Goal: Task Accomplishment & Management: Use online tool/utility

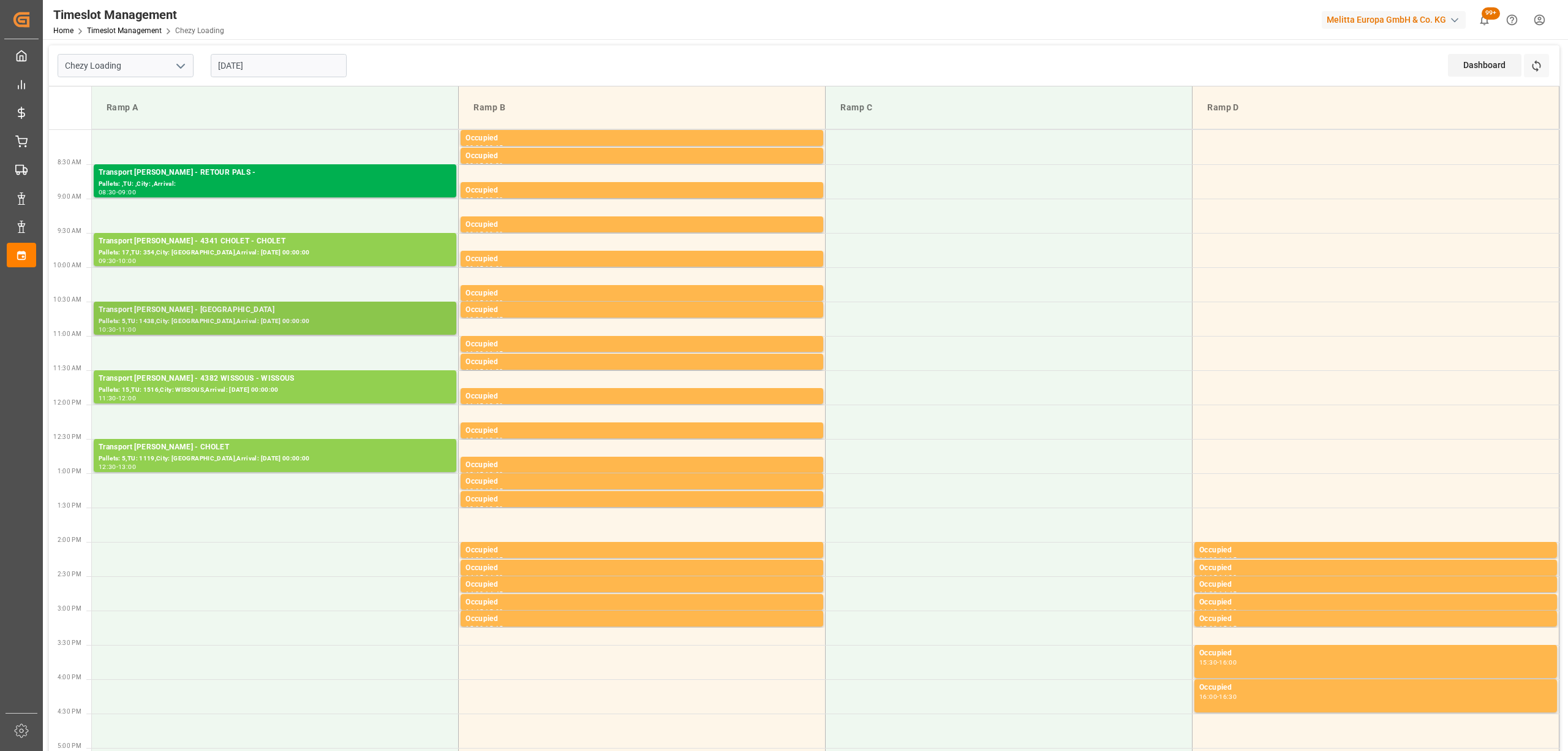
click at [312, 311] on div "Transport [PERSON_NAME] - [GEOGRAPHIC_DATA]" at bounding box center [274, 310] width 352 height 13
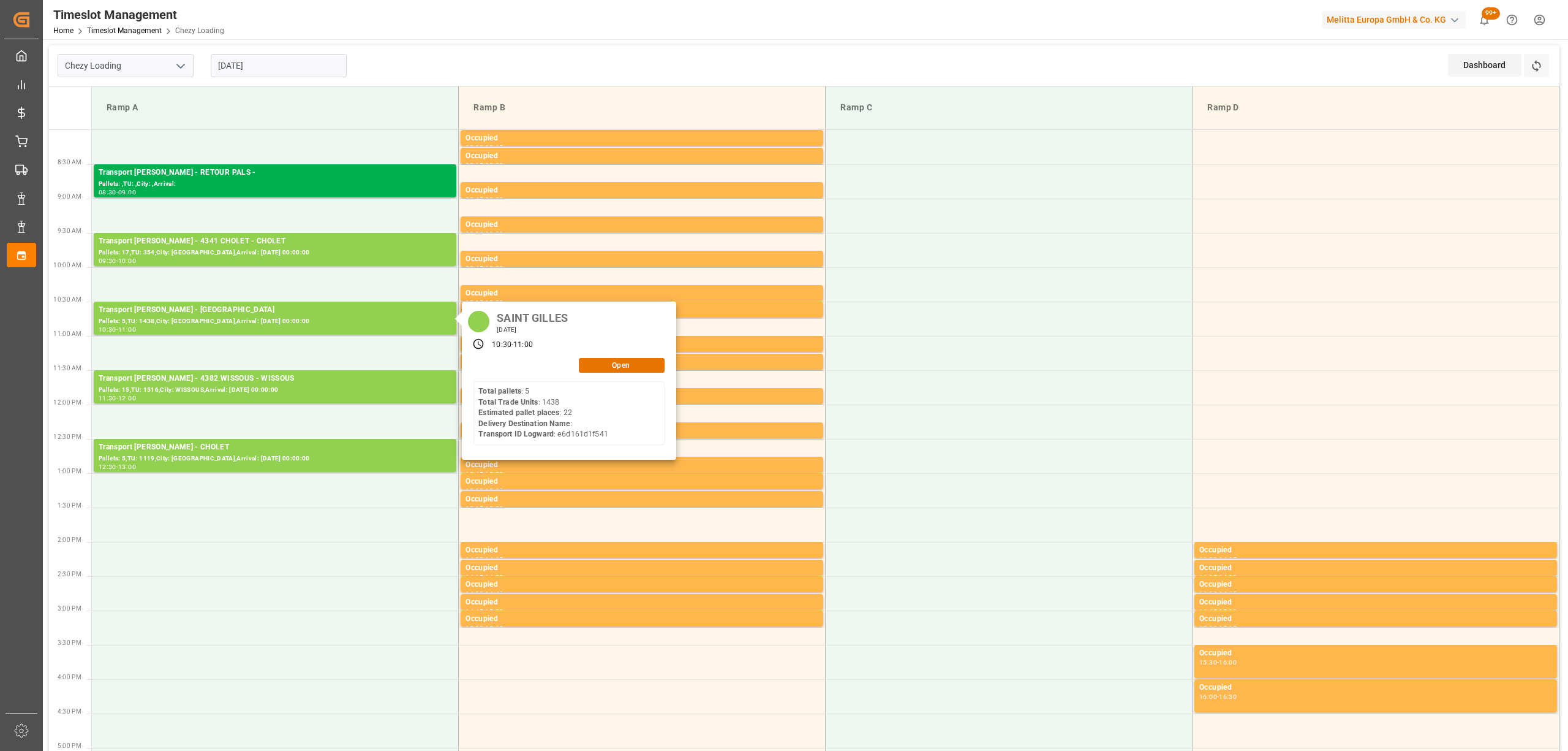
click at [636, 376] on div "SAINT GILLES [DATE] 10:30 - 11:00 Open Total pallets : 5 Total Trade Units : 14…" at bounding box center [568, 381] width 214 height 158
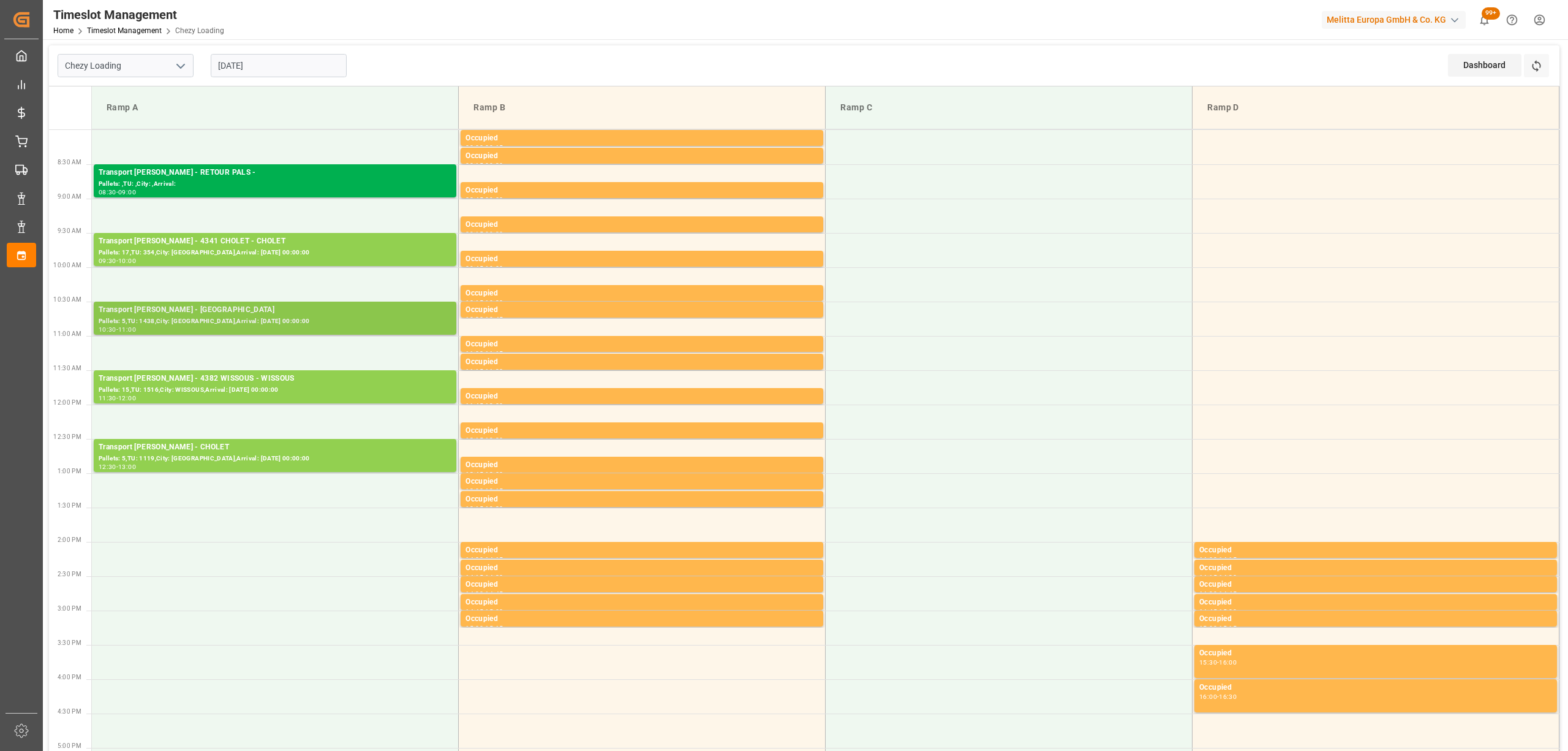
click at [362, 309] on div "Transport [PERSON_NAME] - [GEOGRAPHIC_DATA]" at bounding box center [274, 310] width 352 height 13
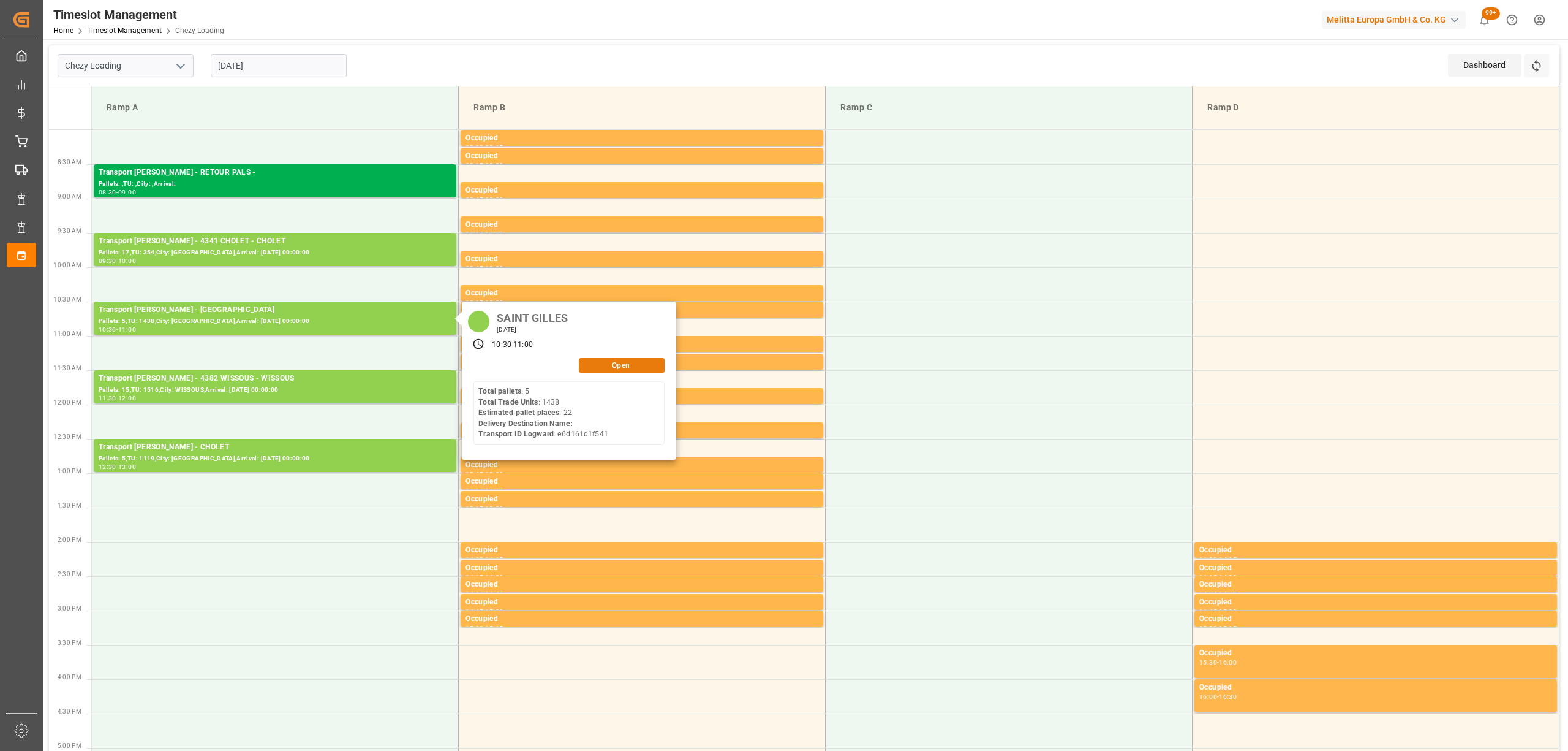
click at [628, 363] on button "Open" at bounding box center [622, 365] width 86 height 15
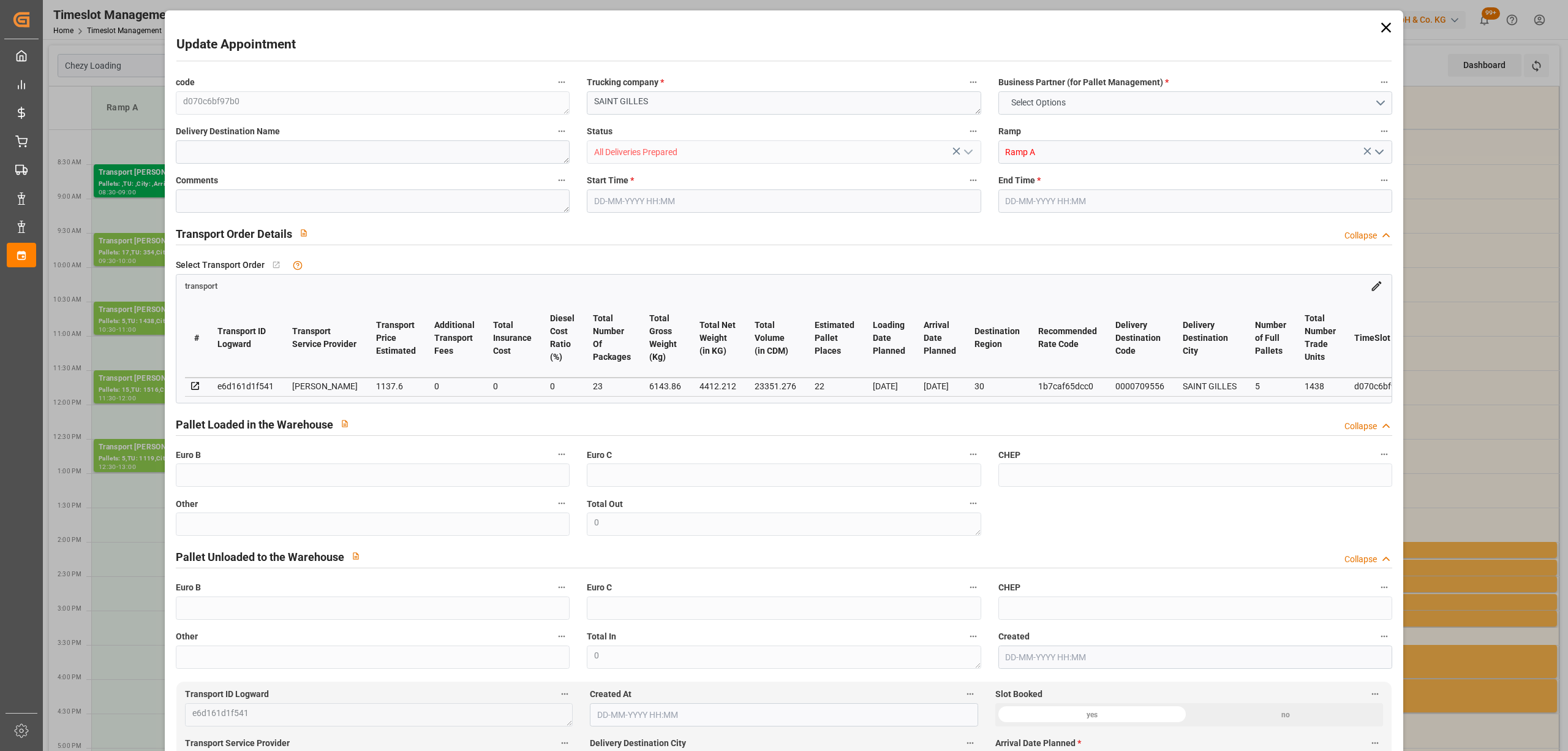
type input "22"
type input "1137.6"
type input "0"
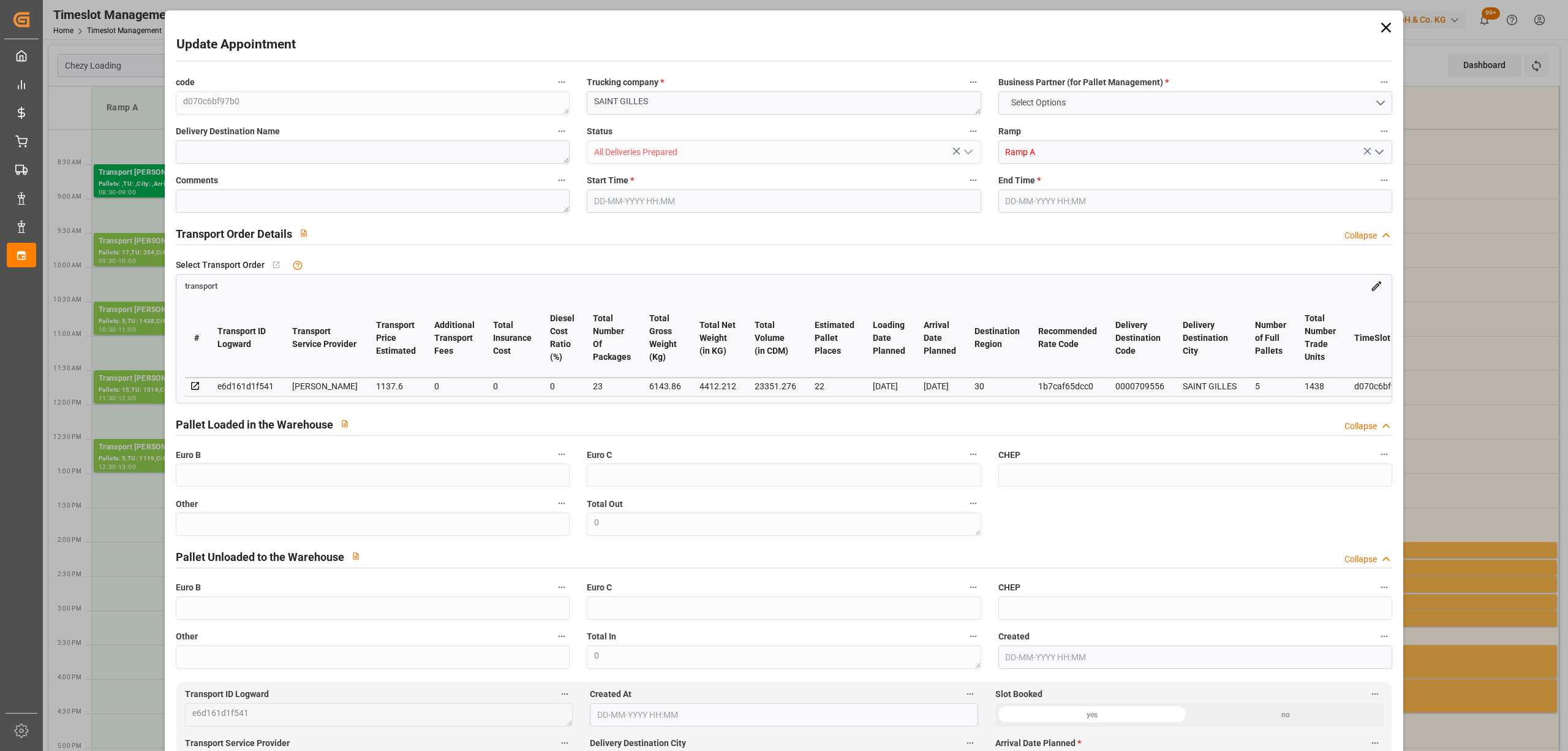
type input "1091.5272"
type input "-46.0728"
type input "23"
type input "4412.212"
type input "7023.324"
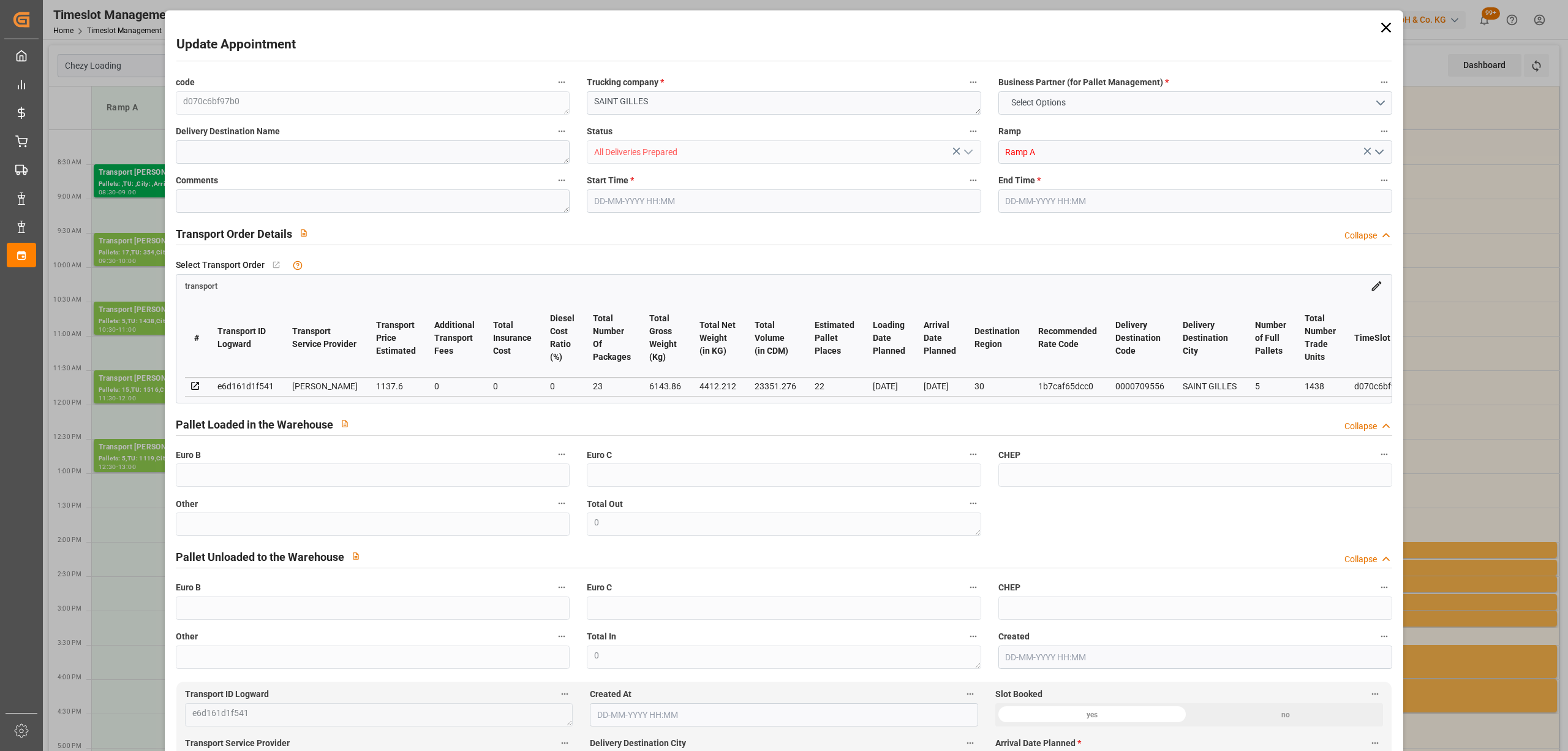
type input "23351.276"
type input "30"
type input "5"
type input "1438"
type input "23"
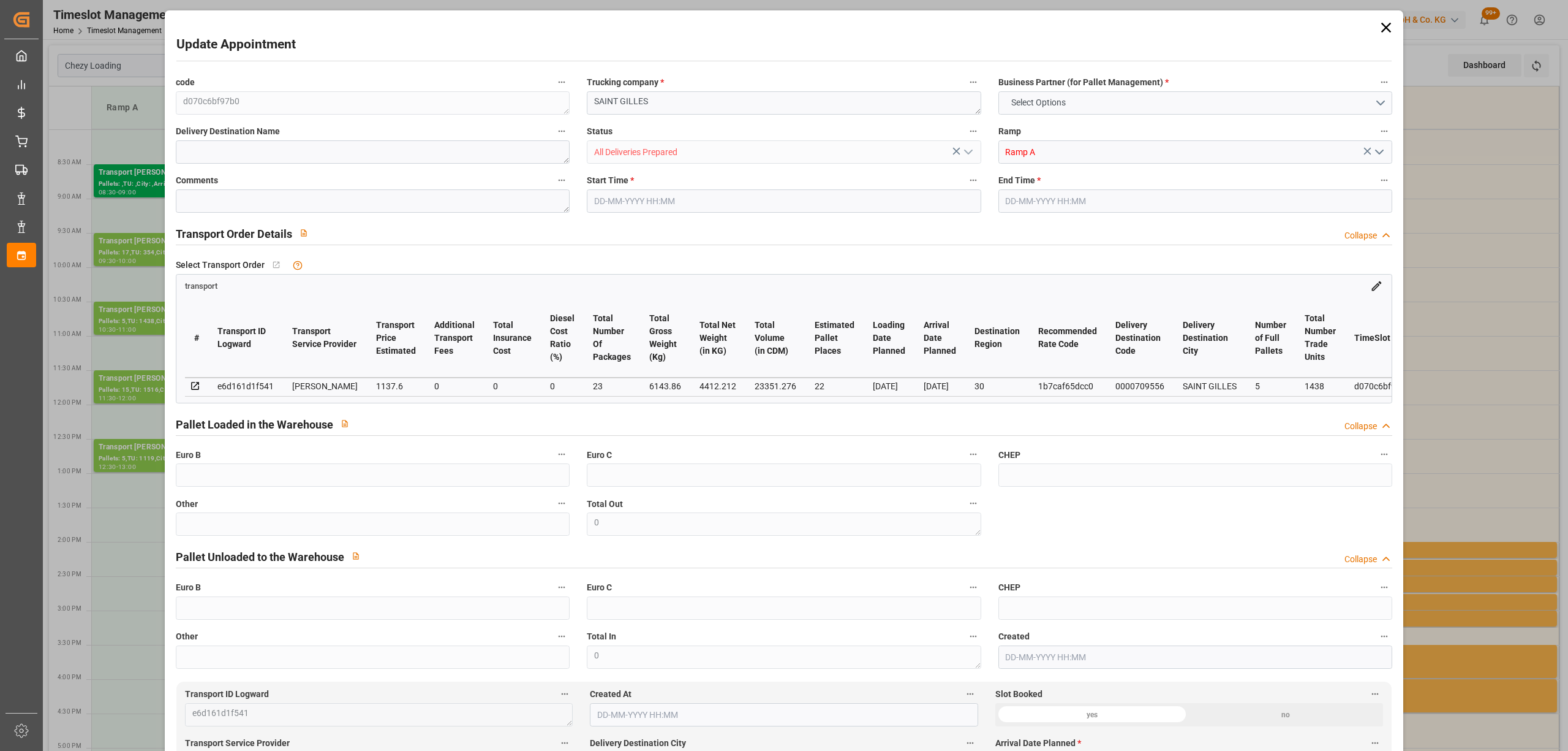
type input "101"
type input "6143.86"
type input "0"
type input "4710.8598"
type input "0"
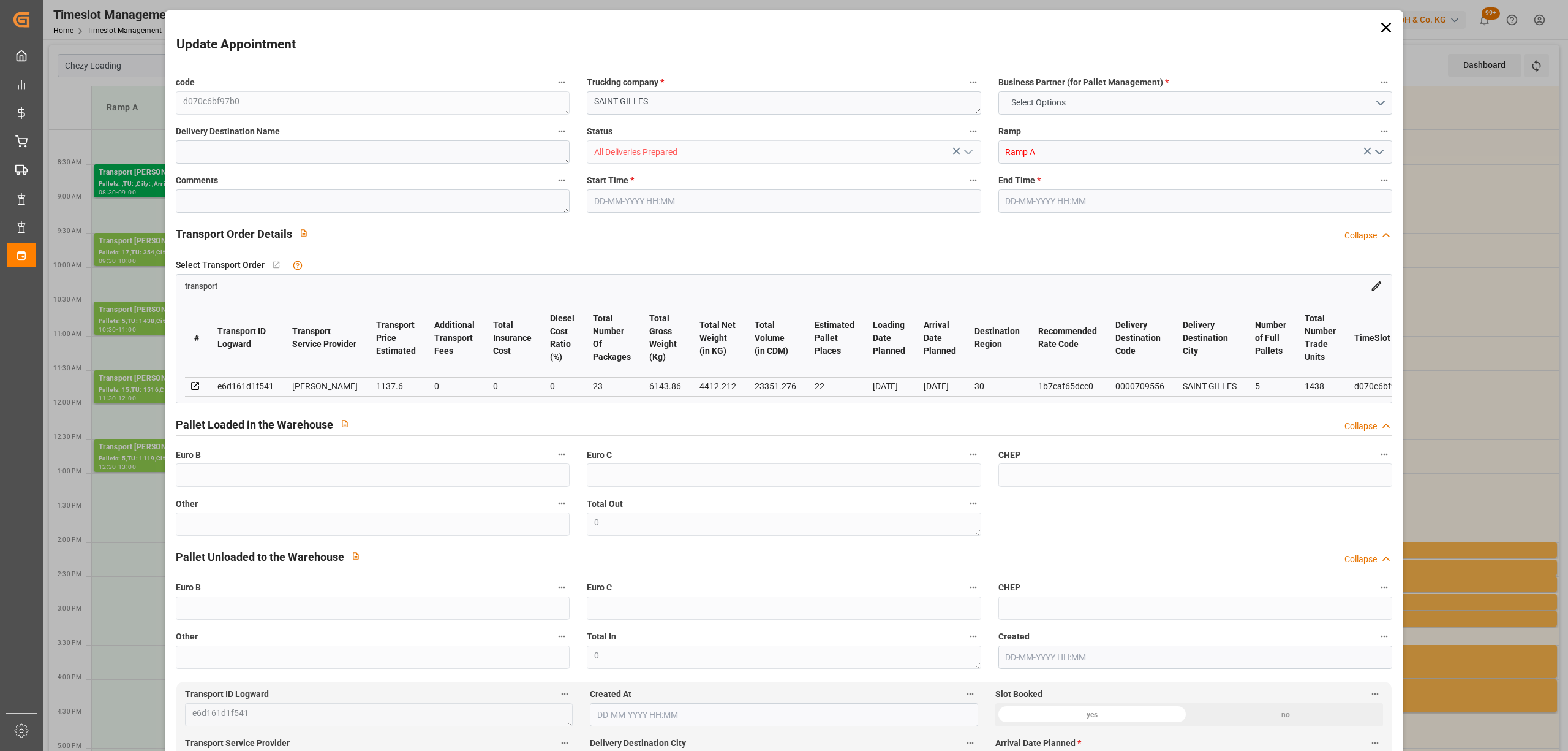
type input "0"
type input "21"
type input "35"
type input "[DATE] 10:30"
type input "[DATE] 11:00"
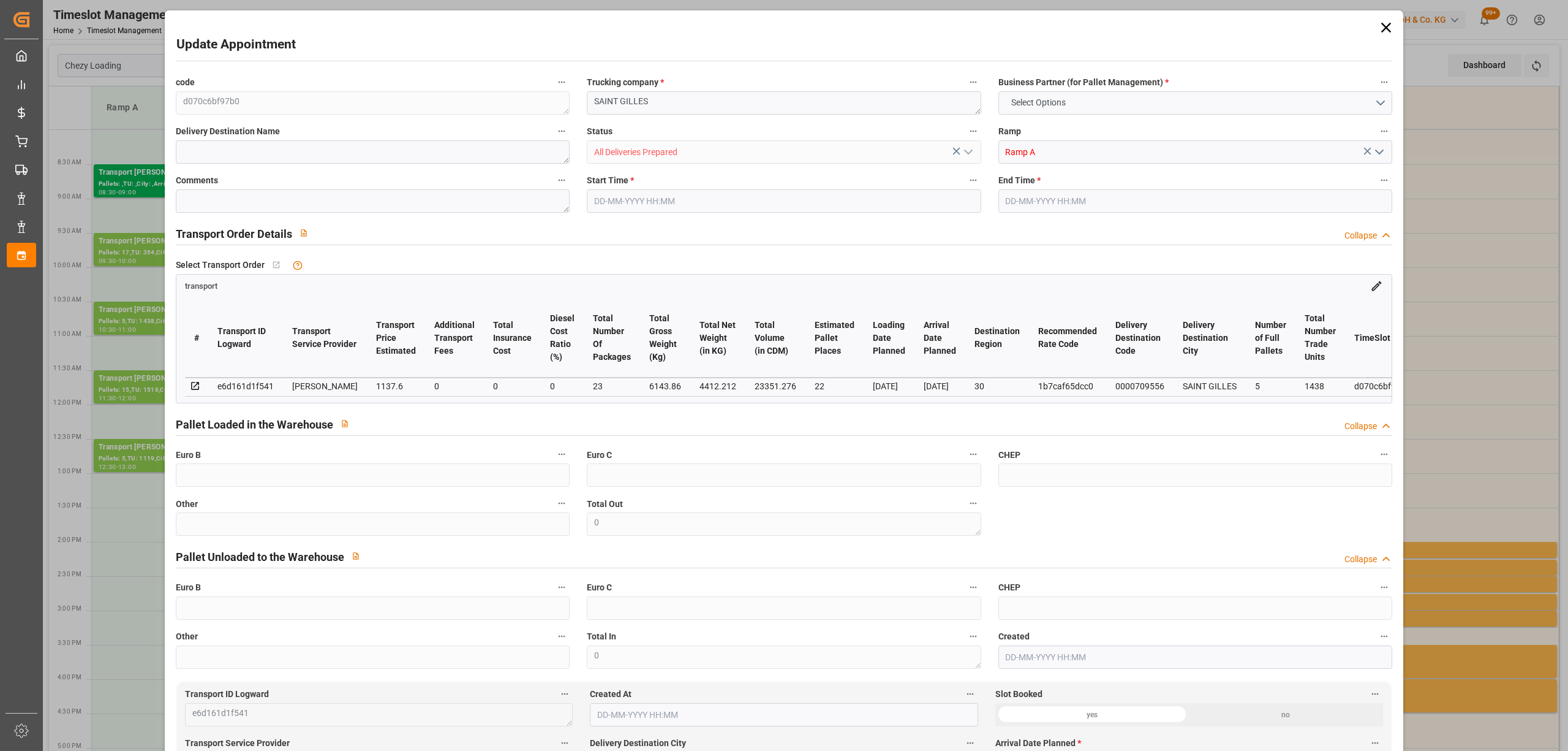
type input "[DATE] 14:12"
type input "[DATE] 11:29"
type input "[DATE]"
click at [594, 103] on textarea "SAINT GILLES" at bounding box center [783, 103] width 394 height 23
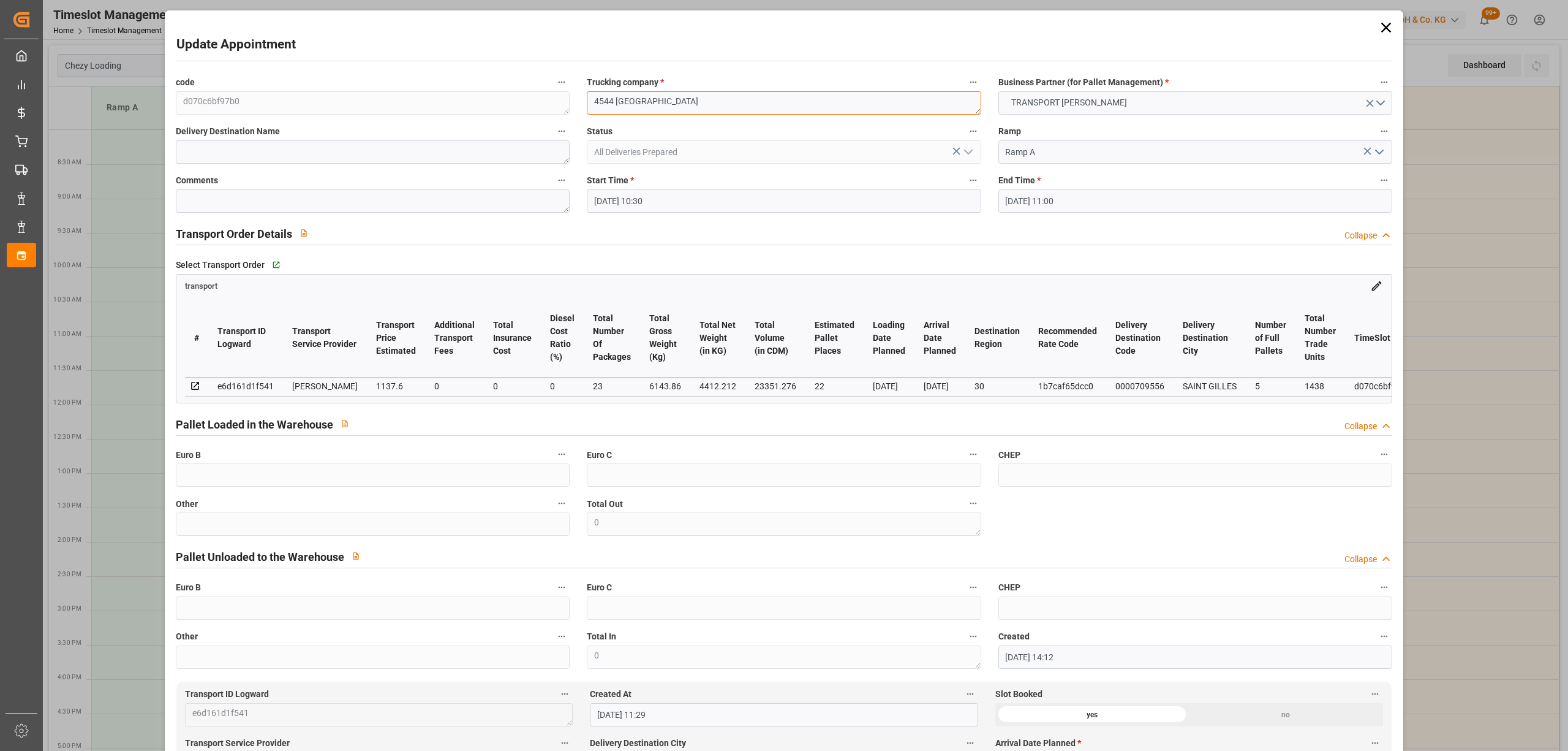
type textarea "4544 [GEOGRAPHIC_DATA]"
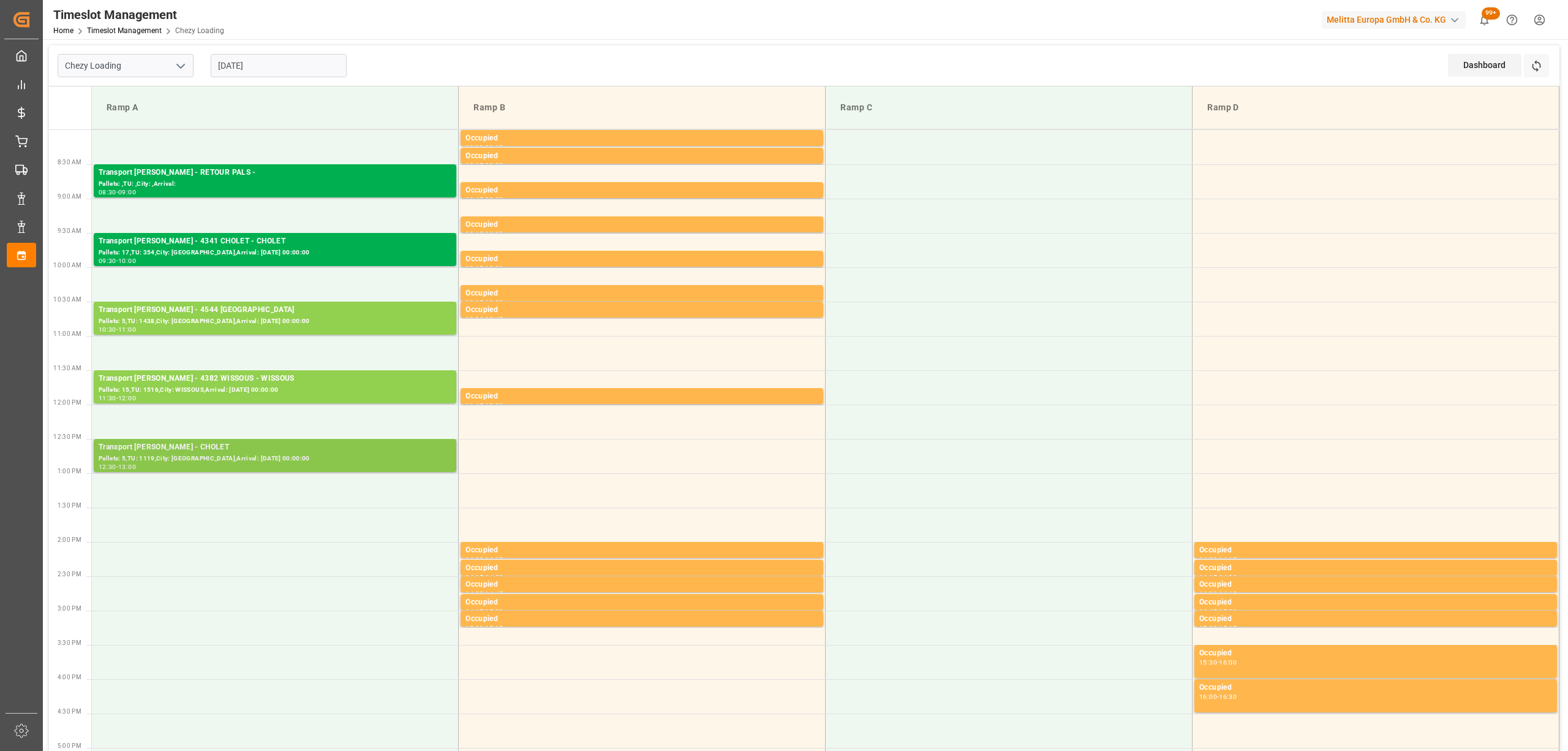
click at [271, 462] on div "Pallets: 5,TU: 1119,City: [GEOGRAPHIC_DATA],Arrival: [DATE] 00:00:00" at bounding box center [274, 458] width 352 height 10
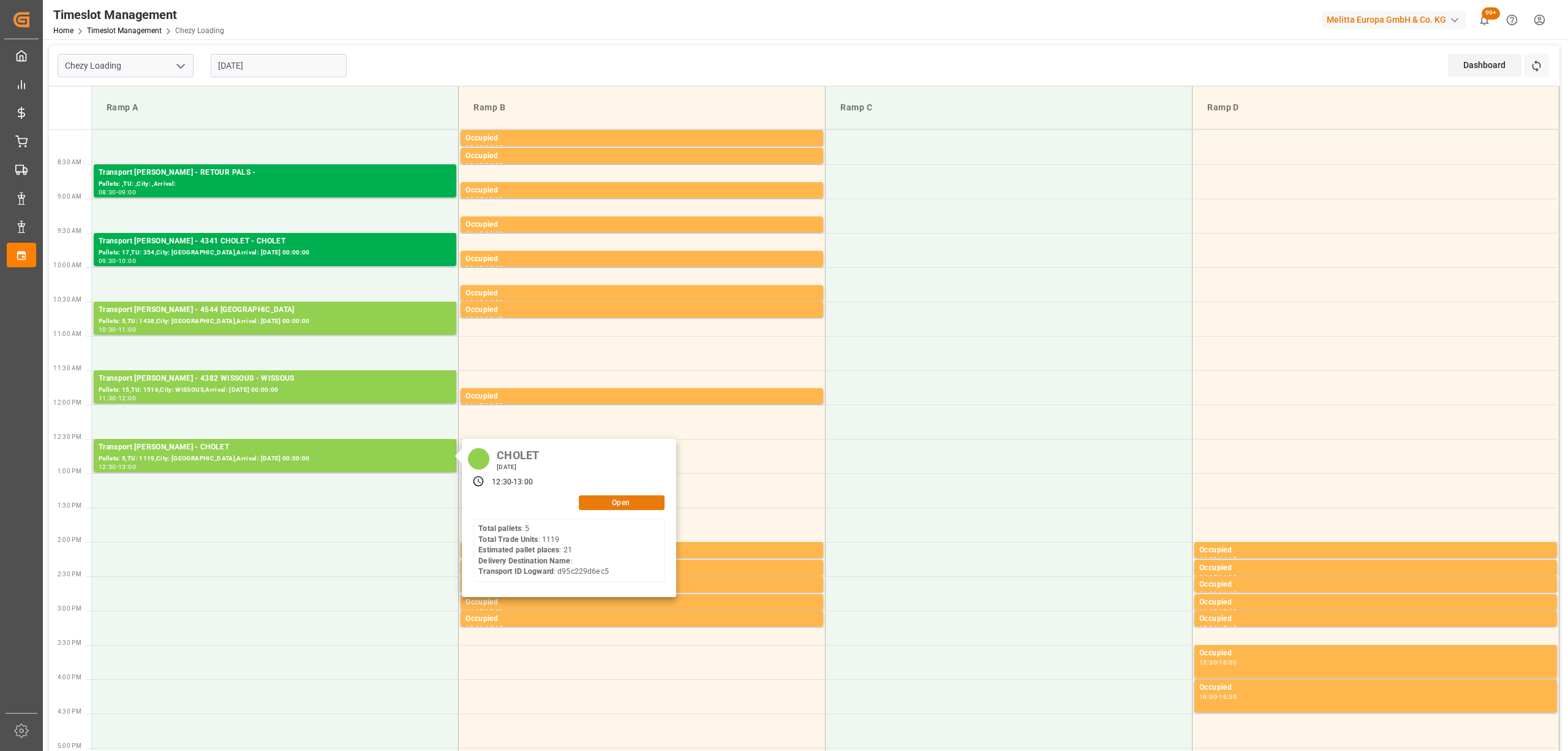
click at [652, 501] on button "Open" at bounding box center [622, 503] width 86 height 15
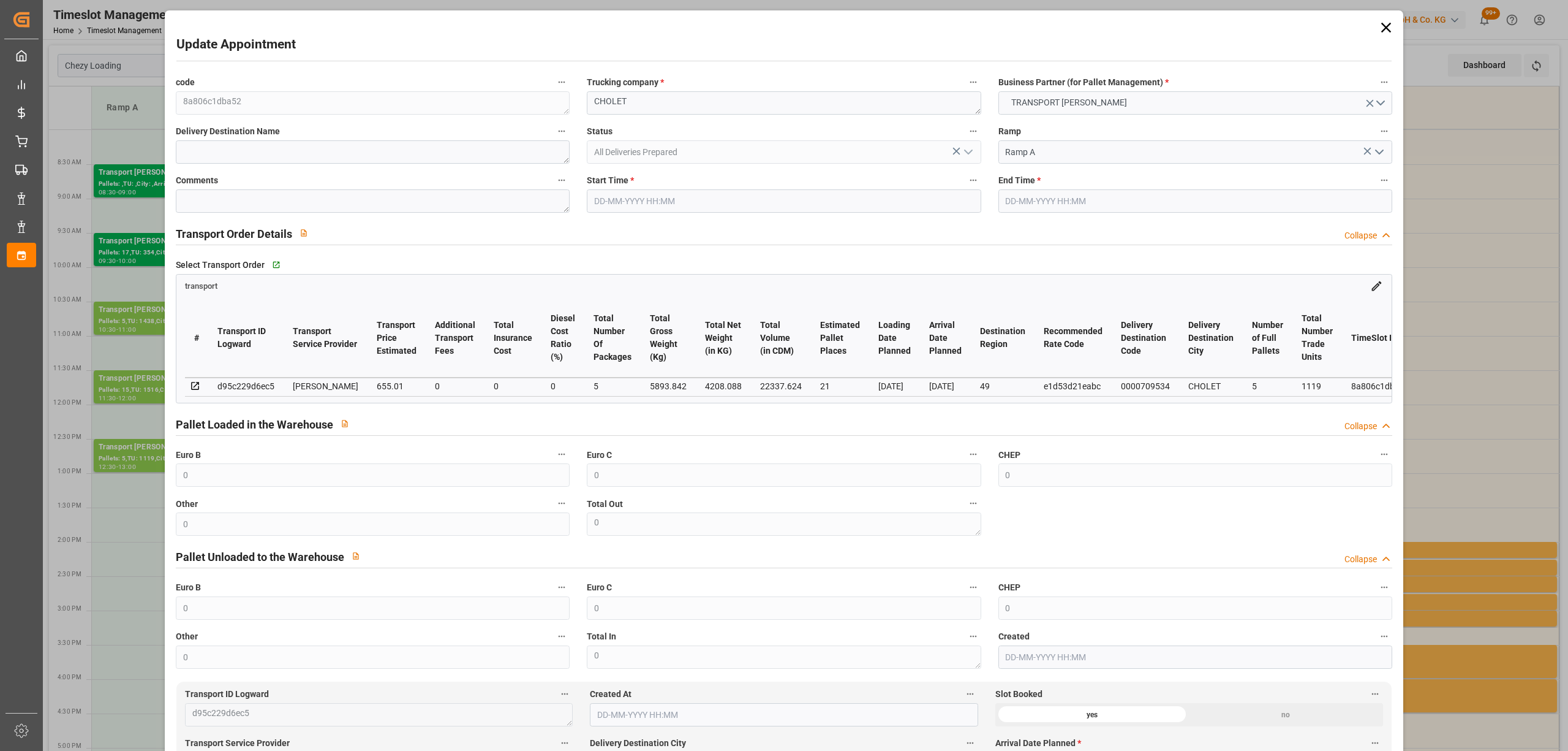
type input "0"
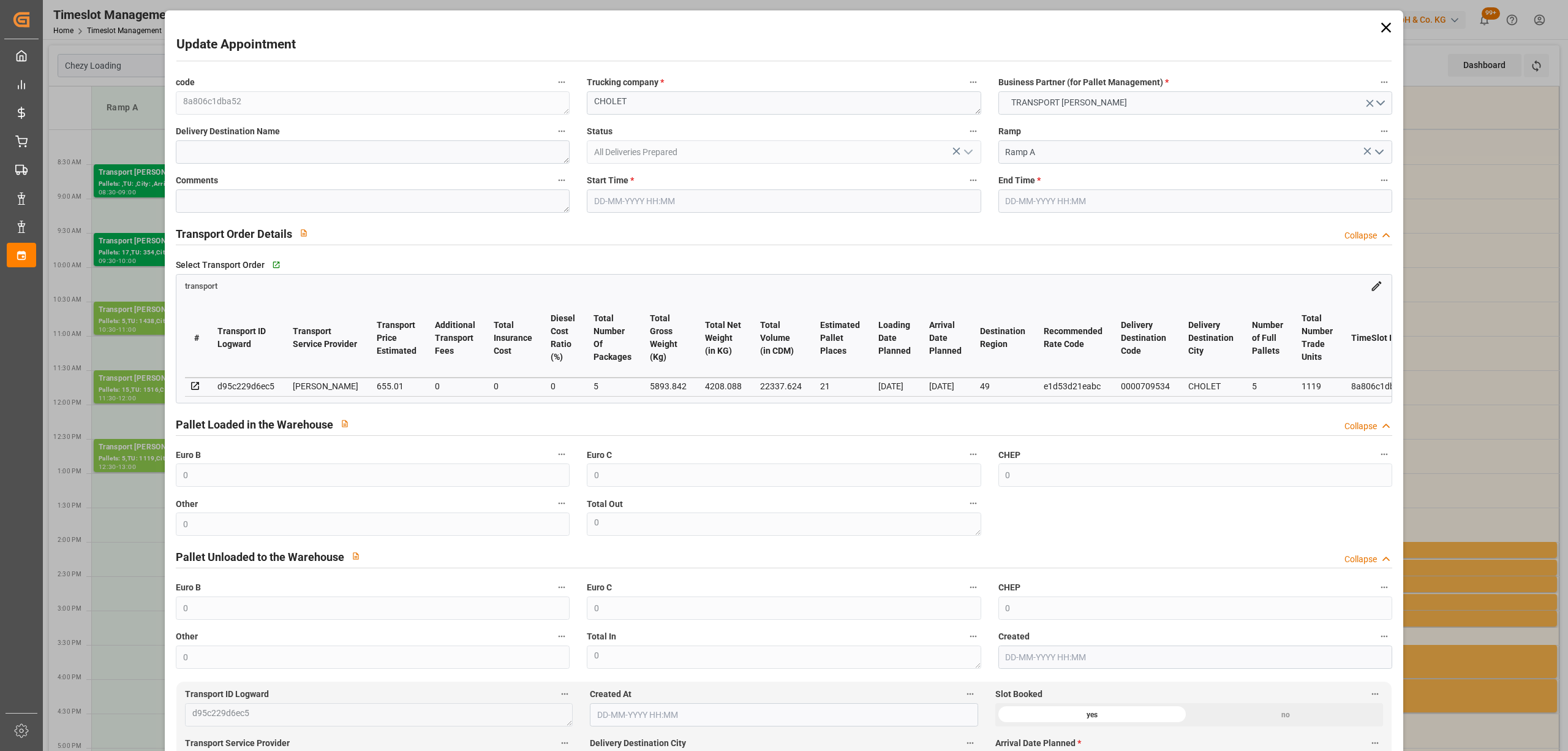
type input "0"
type input "21"
type input "655.01"
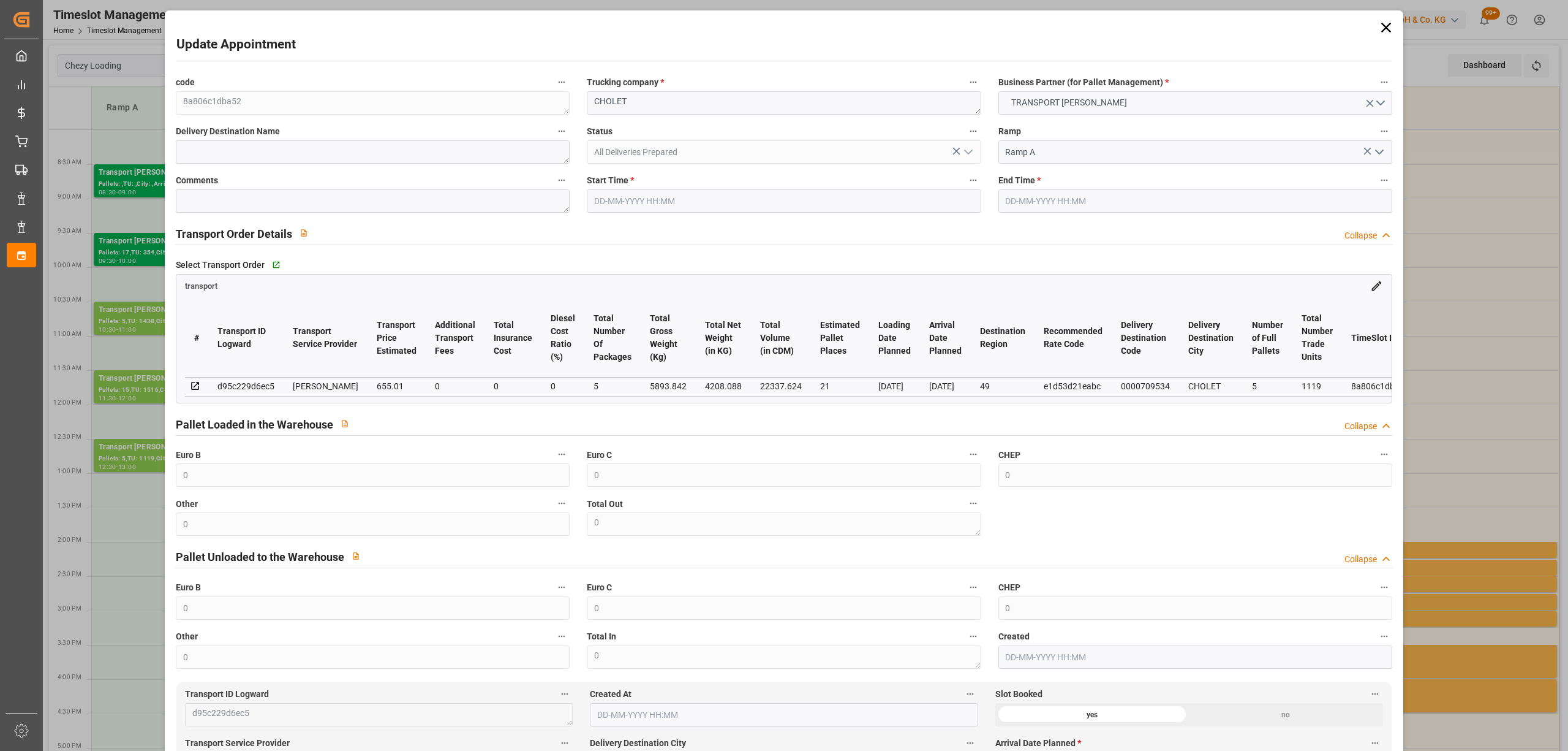
type input "0"
type input "632.8707"
type input "-22.1393"
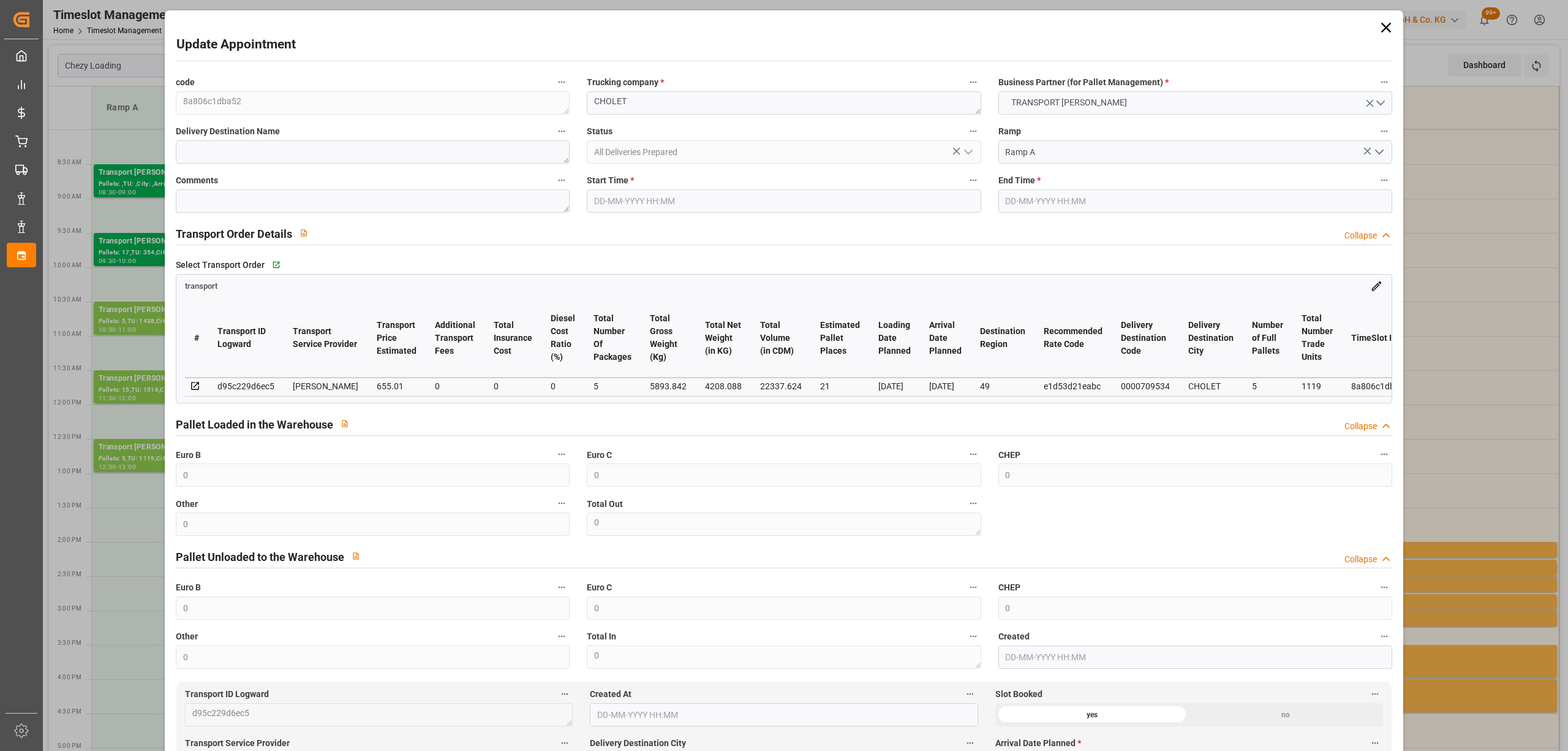
type input "5"
type input "4208.088"
type input "6813.218"
type input "22337.624"
type input "49"
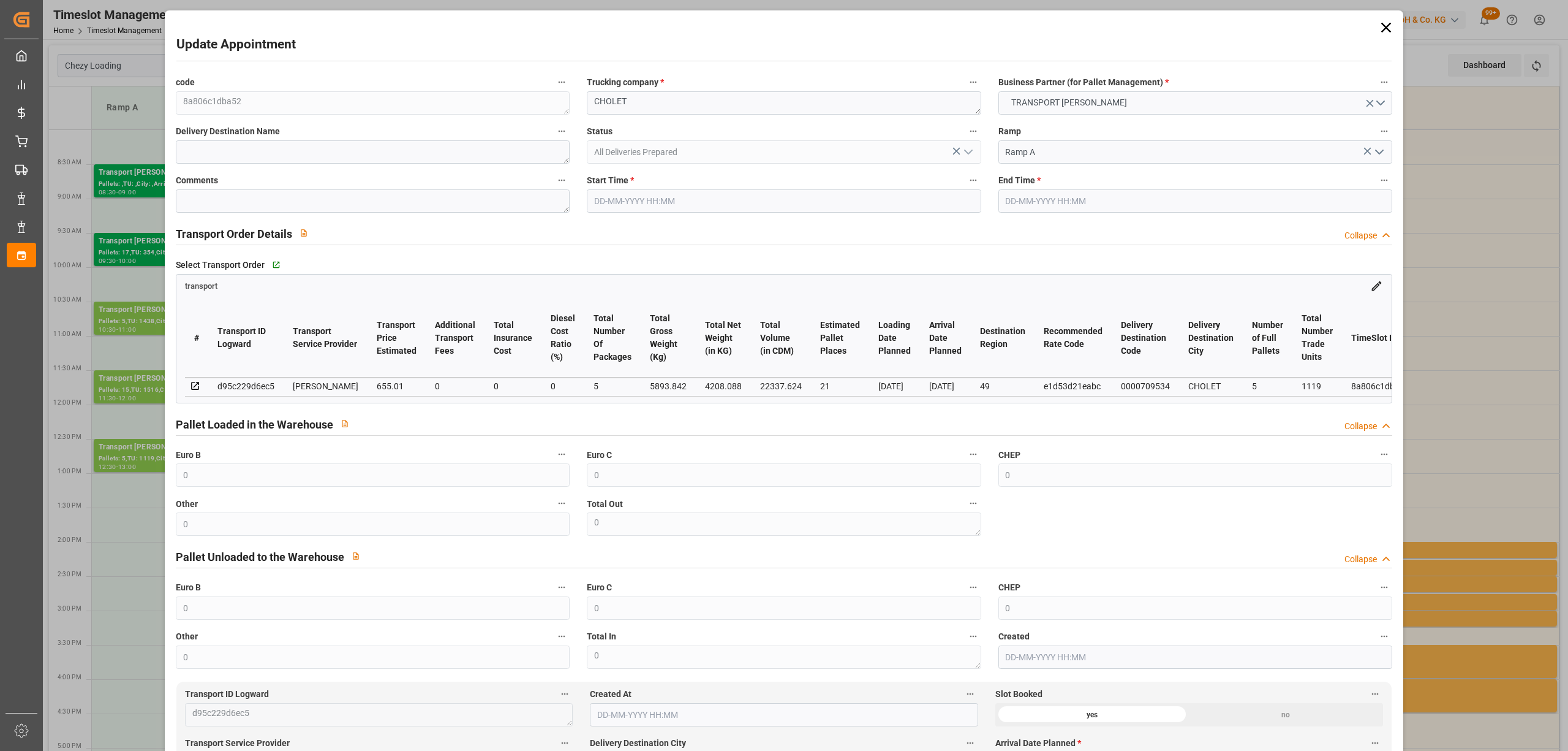
type input "5"
type input "1119"
type input "26"
type input "101"
type input "5893.842"
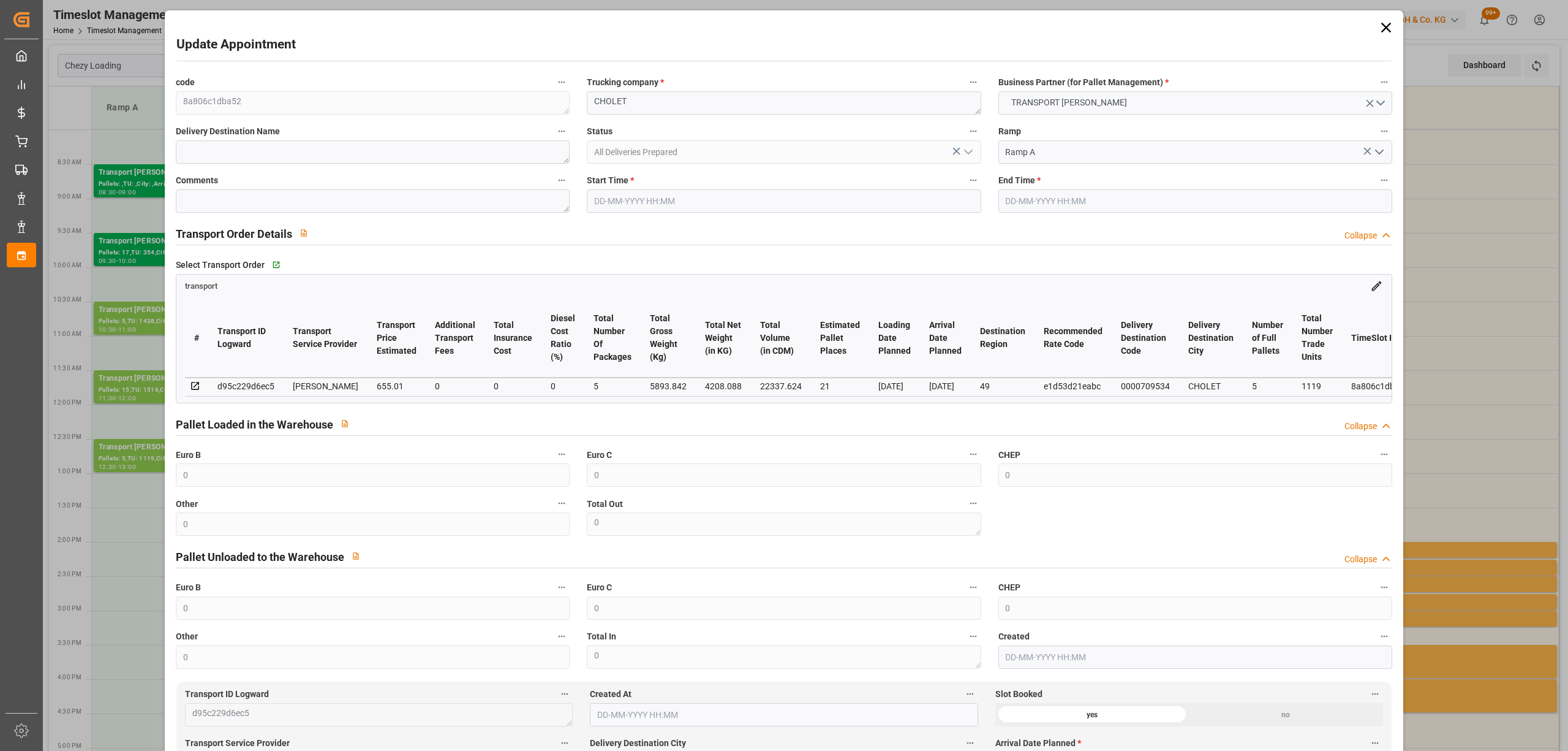
type input "0"
type input "4710.8598"
type input "0"
type input "21"
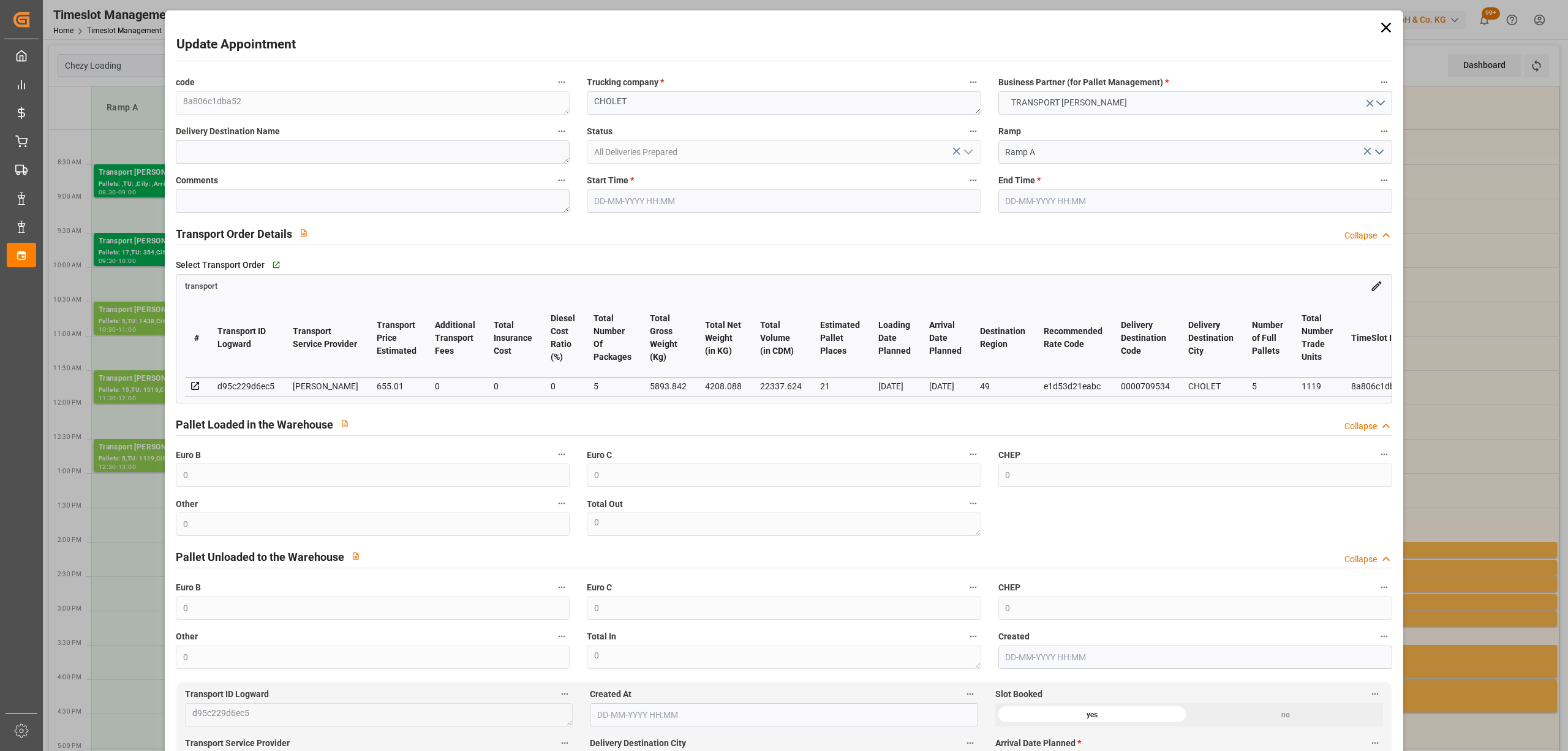
type input "35"
type input "[DATE] 12:30"
type input "[DATE] 13:00"
type input "[DATE] 14:23"
type input "[DATE] 11:29"
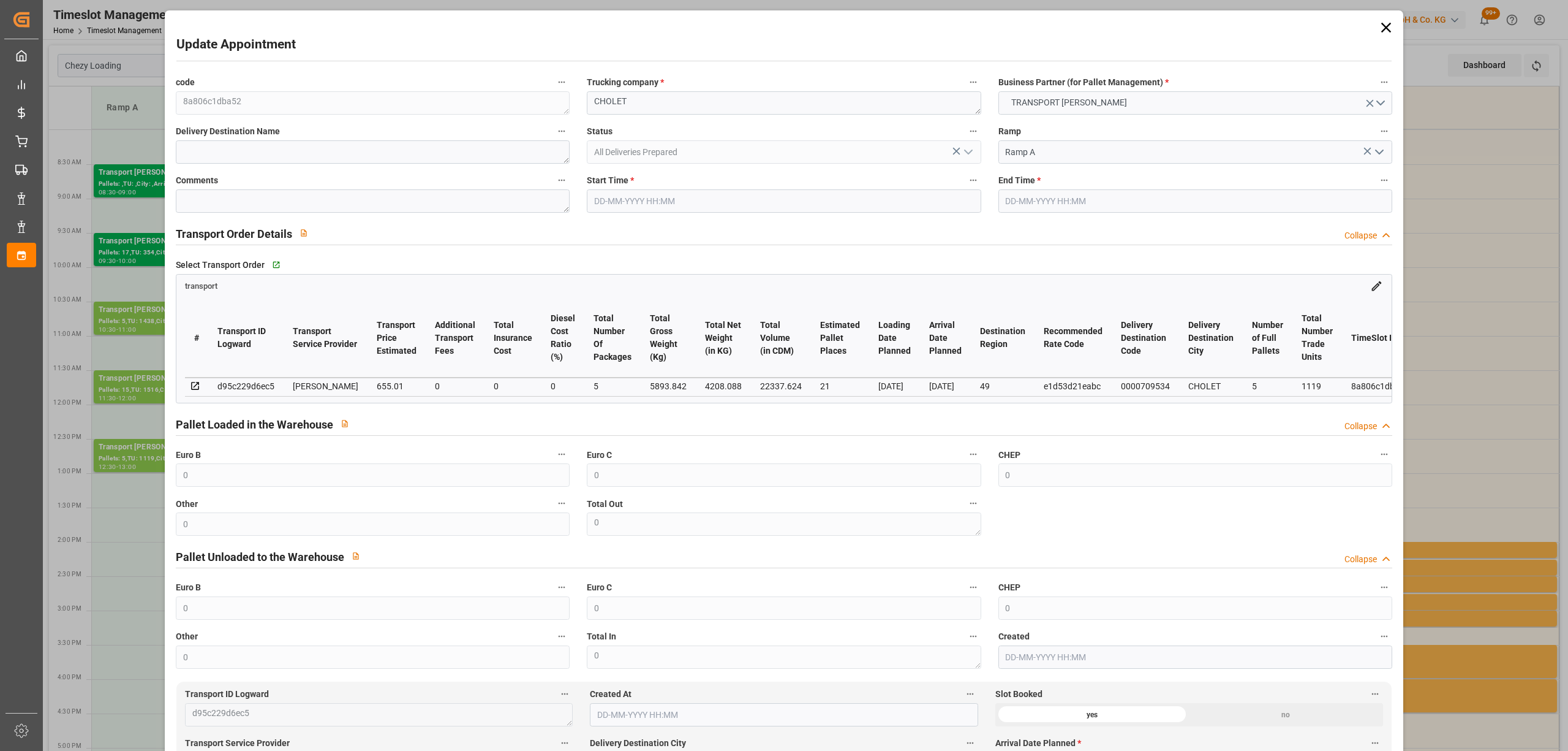
type input "[DATE]"
click at [587, 93] on textarea "CHOLET" at bounding box center [783, 103] width 394 height 23
type textarea "6256 CHOLET"
